Goal: Complete application form

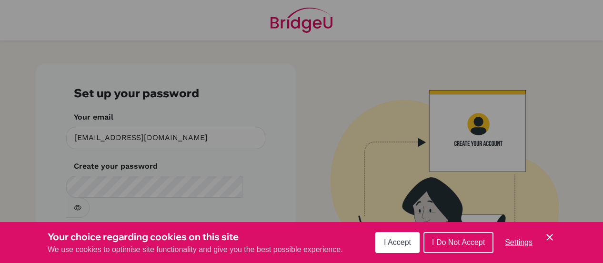
scroll to position [32, 0]
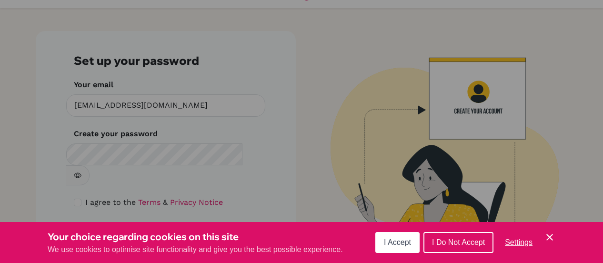
click at [189, 145] on div "Cookie Preferences" at bounding box center [301, 131] width 603 height 263
click at [176, 151] on div "Cookie Preferences" at bounding box center [301, 131] width 603 height 263
click at [168, 159] on div "Cookie Preferences" at bounding box center [301, 131] width 603 height 263
click at [448, 248] on button "I Do Not Accept" at bounding box center [458, 242] width 70 height 21
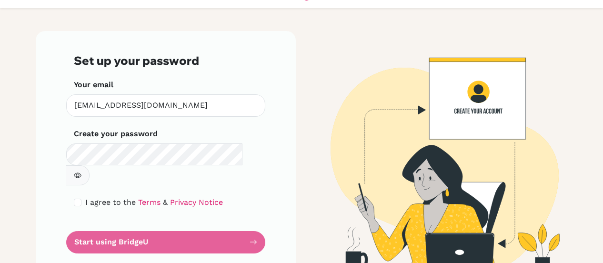
click at [81, 171] on icon "button" at bounding box center [78, 175] width 8 height 8
click at [123, 221] on form "Set up your password Your email goochd@carmelchristian.org Invalid email Create…" at bounding box center [166, 153] width 184 height 199
click at [74, 199] on input "checkbox" at bounding box center [78, 203] width 8 height 8
checkbox input "true"
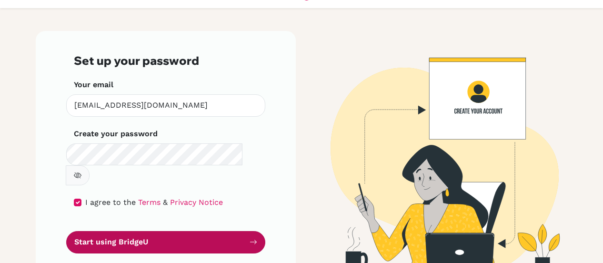
click at [94, 231] on button "Start using BridgeU" at bounding box center [165, 242] width 199 height 22
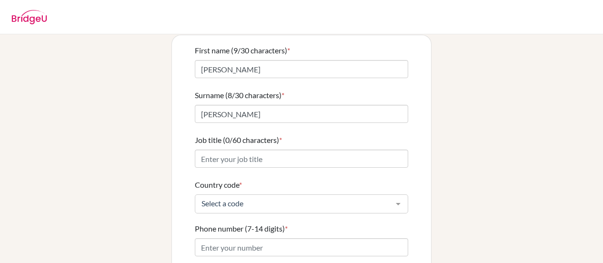
scroll to position [92, 0]
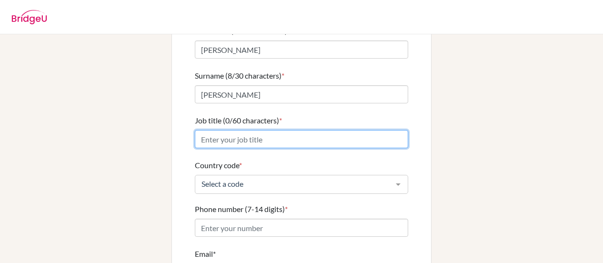
click at [307, 132] on input "Job title (0/60 characters) *" at bounding box center [301, 139] width 213 height 18
type input "HS Art and AP Art Teacher"
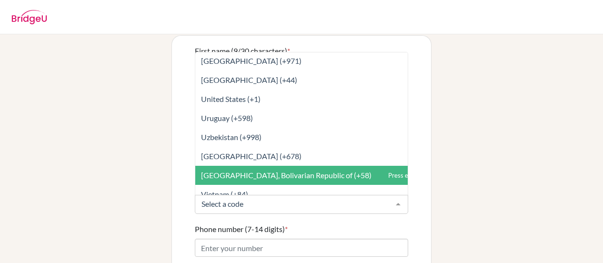
scroll to position [4373, 0]
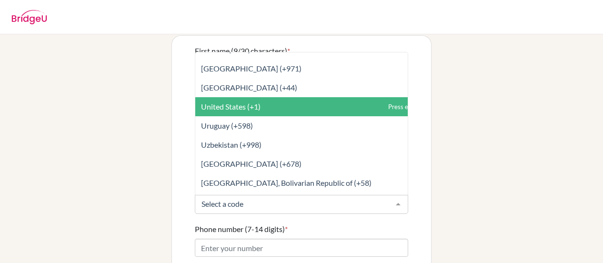
click at [271, 101] on span "United States (+1)" at bounding box center [322, 106] width 255 height 19
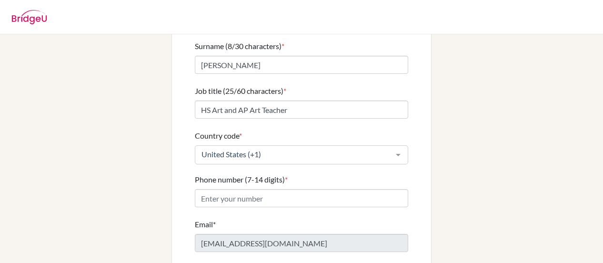
scroll to position [162, 0]
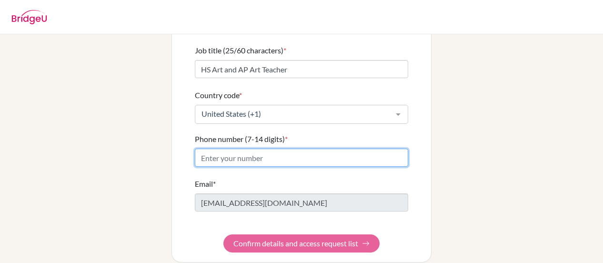
click at [313, 155] on input "Phone number (7-14 digits) *" at bounding box center [301, 158] width 213 height 18
type input "7049073718"
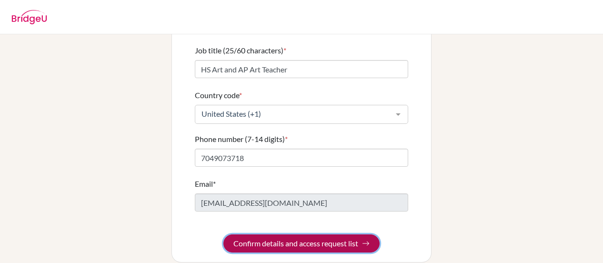
click at [346, 234] on button "Confirm details and access request list" at bounding box center [301, 243] width 156 height 18
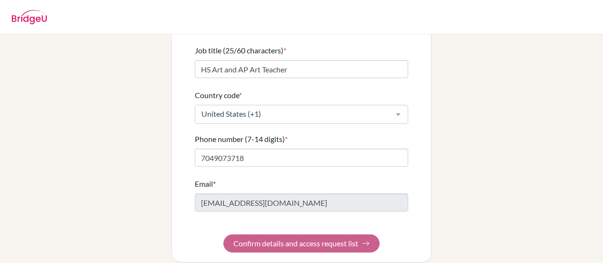
scroll to position [0, 0]
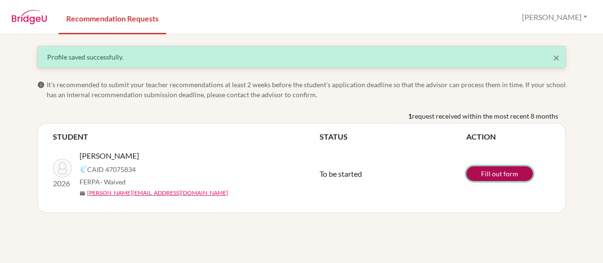
click at [506, 176] on link "Fill out form" at bounding box center [499, 173] width 67 height 15
